Goal: Obtain resource: Download file/media

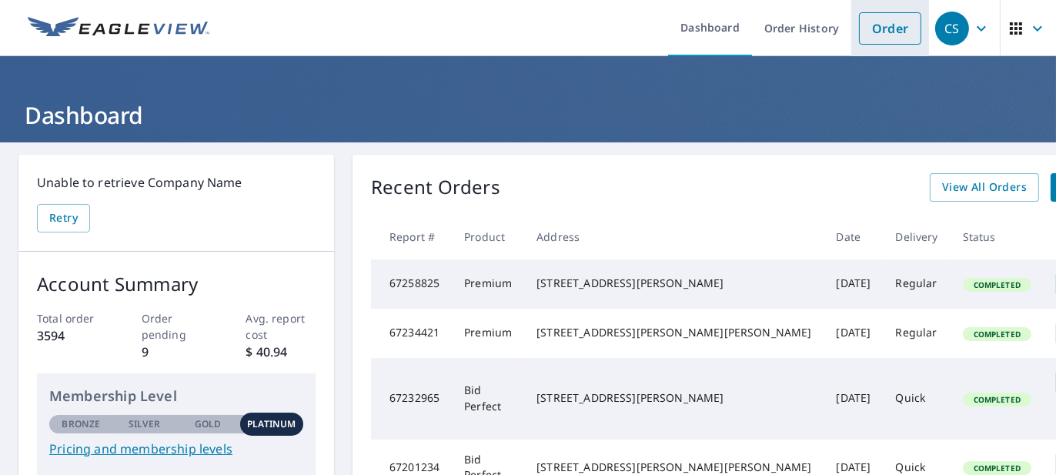
click at [881, 32] on link "Order" at bounding box center [890, 28] width 62 height 32
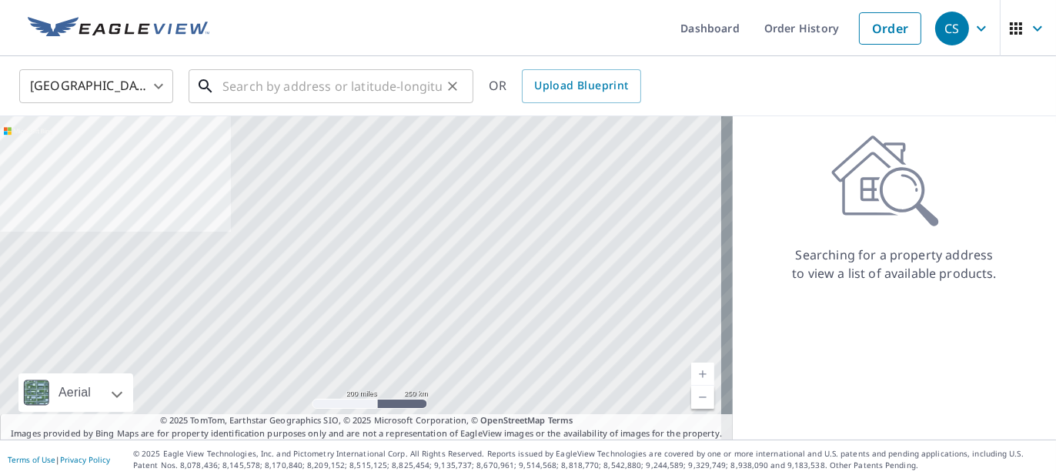
click at [413, 88] on input "text" at bounding box center [331, 86] width 219 height 43
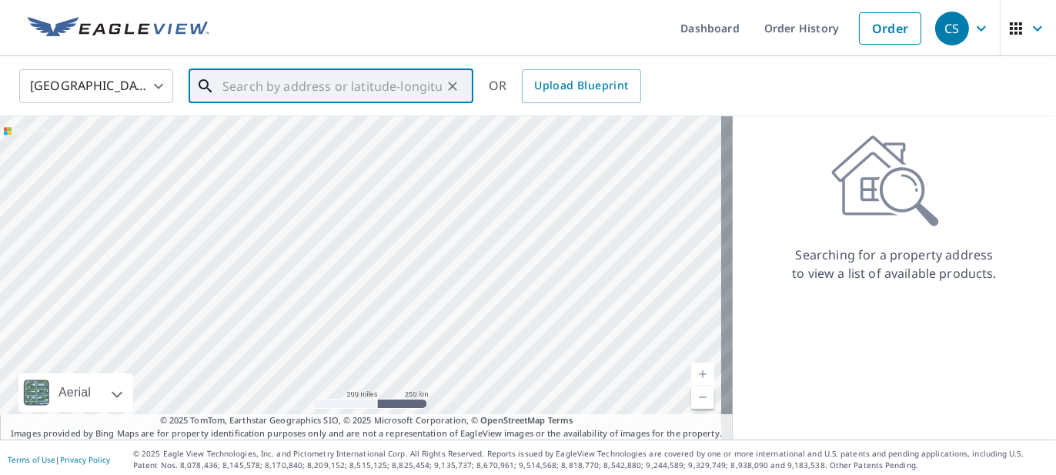
paste input "4512 CHANEL CT"
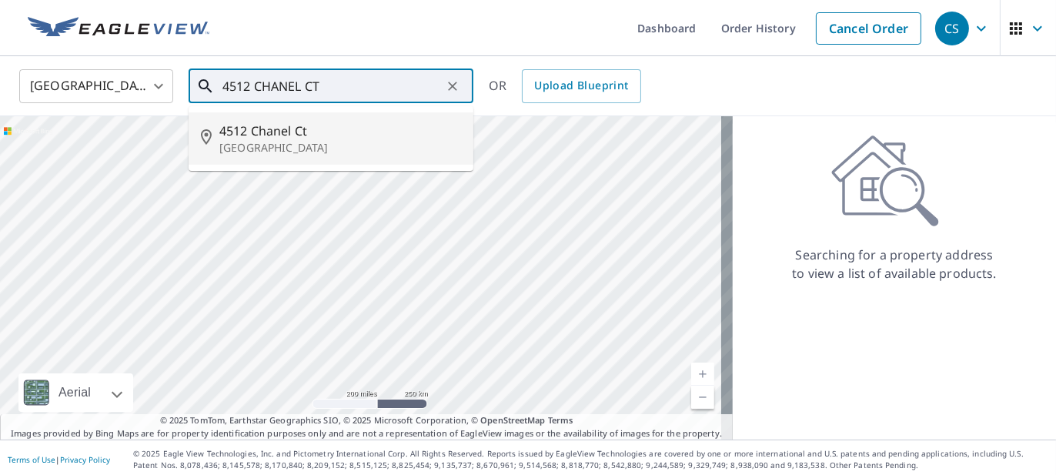
click at [355, 141] on p "[GEOGRAPHIC_DATA]" at bounding box center [340, 147] width 242 height 15
type input "[STREET_ADDRESS]"
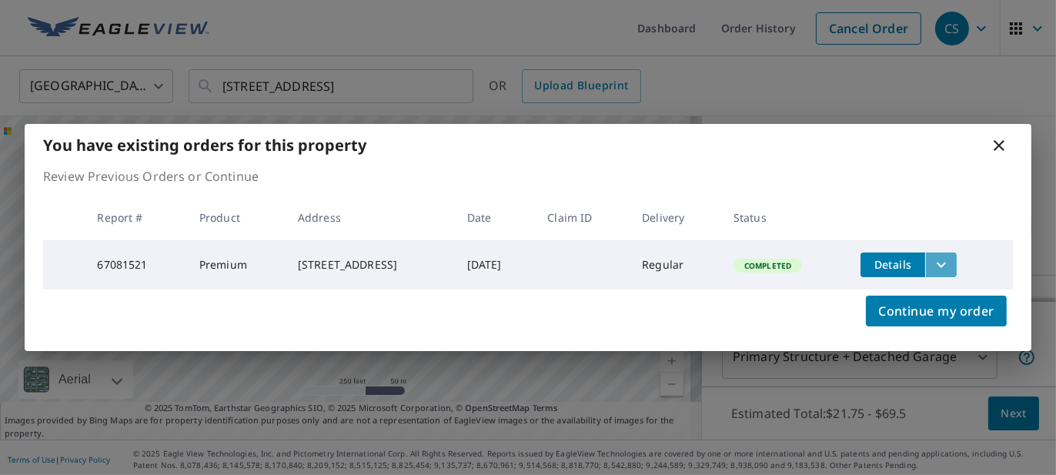
click at [941, 258] on icon "filesDropdownBtn-67081521" at bounding box center [941, 264] width 18 height 18
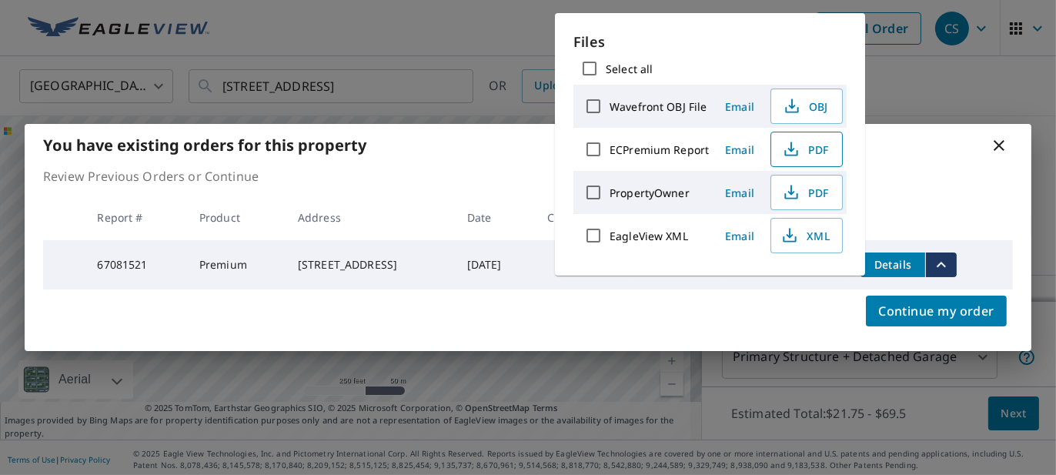
click at [809, 145] on span "PDF" at bounding box center [804, 149] width 49 height 18
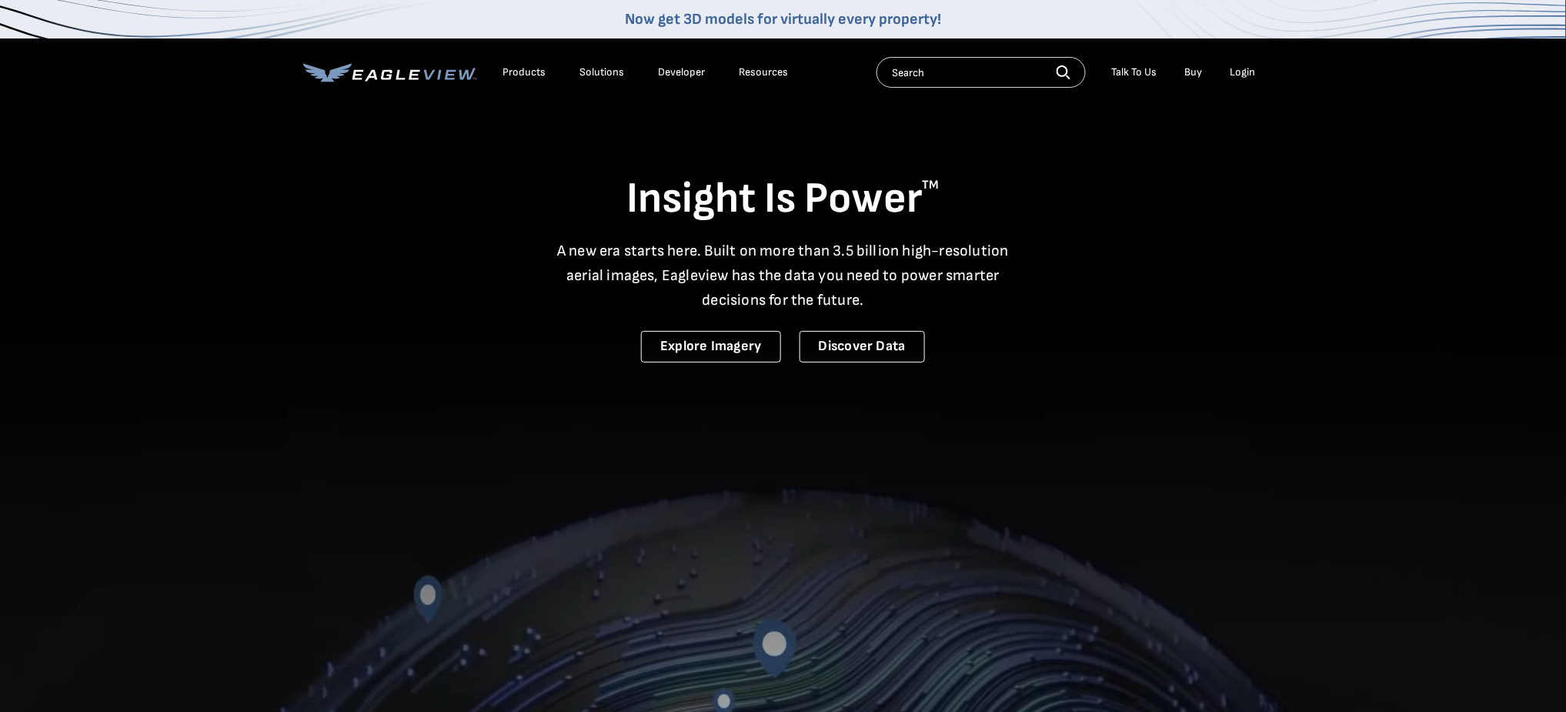
click at [1245, 73] on div "Login" at bounding box center [1242, 72] width 25 height 14
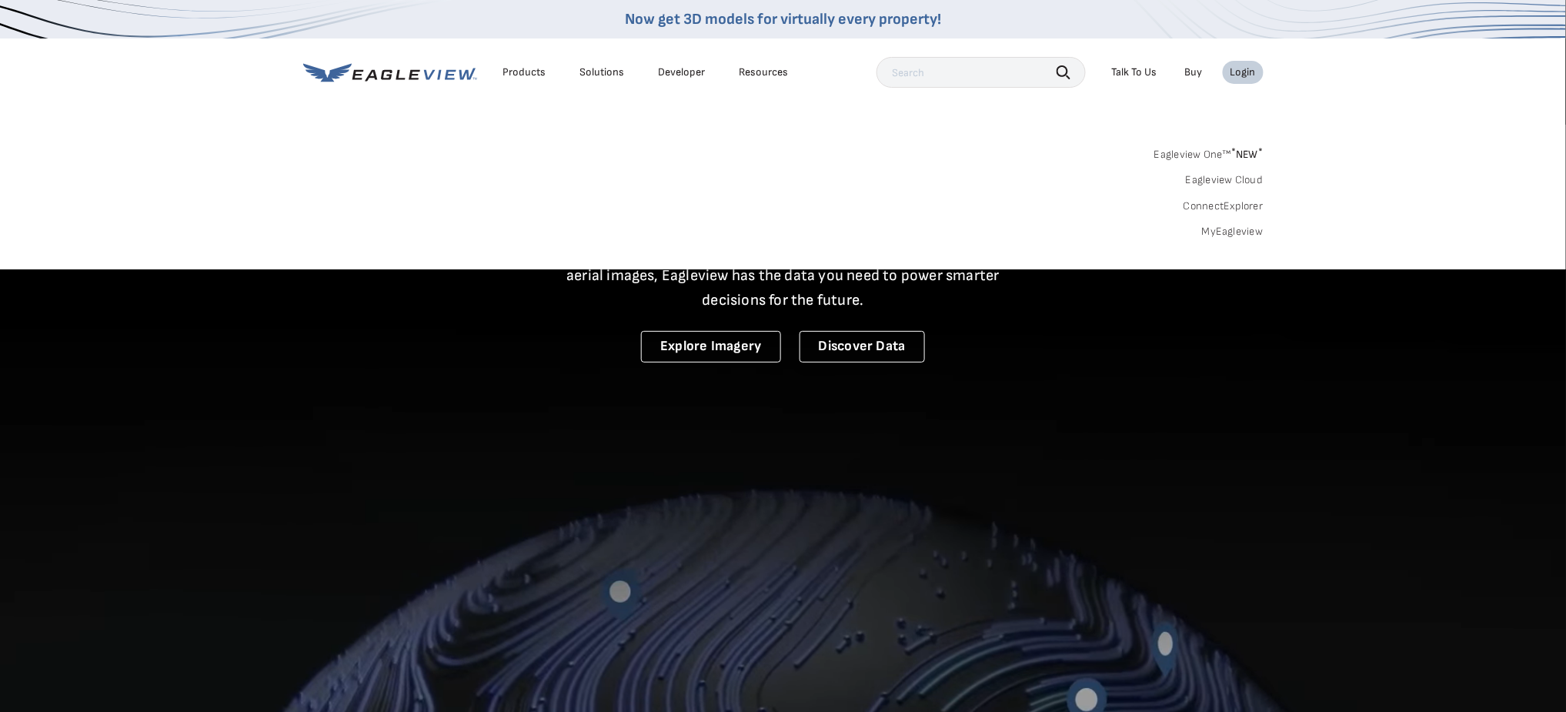
click at [1249, 228] on link "MyEagleview" at bounding box center [1233, 232] width 62 height 14
